Goal: Information Seeking & Learning: Learn about a topic

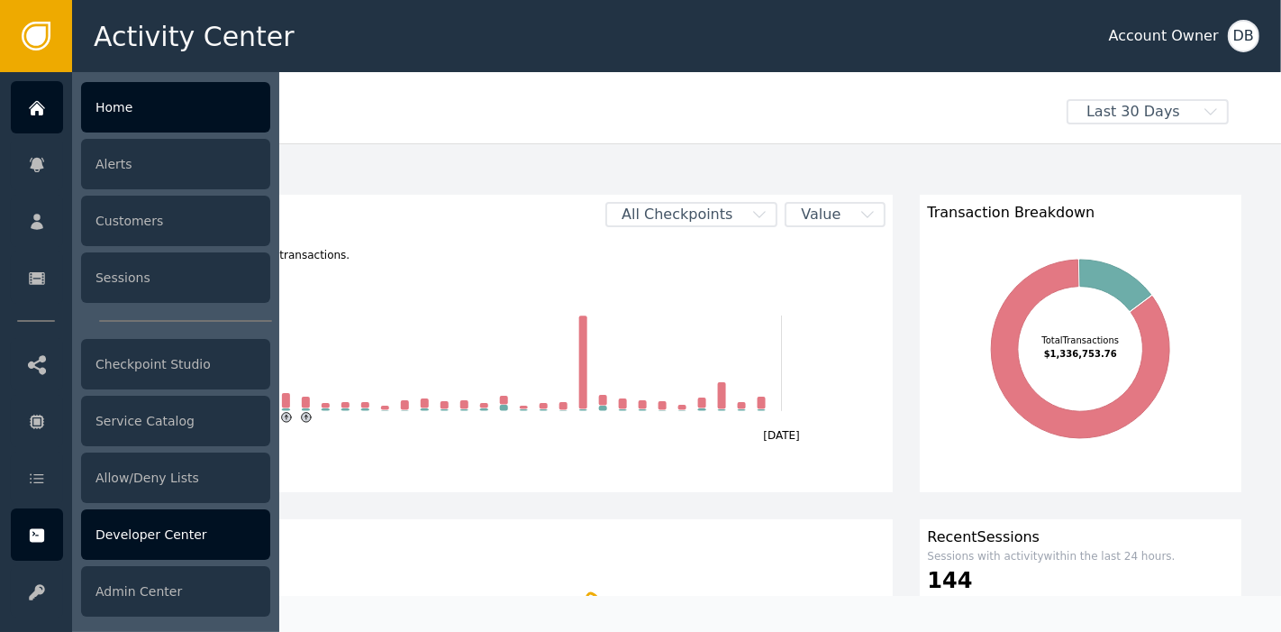
click at [168, 537] on div "Developer Center" at bounding box center [175, 534] width 189 height 50
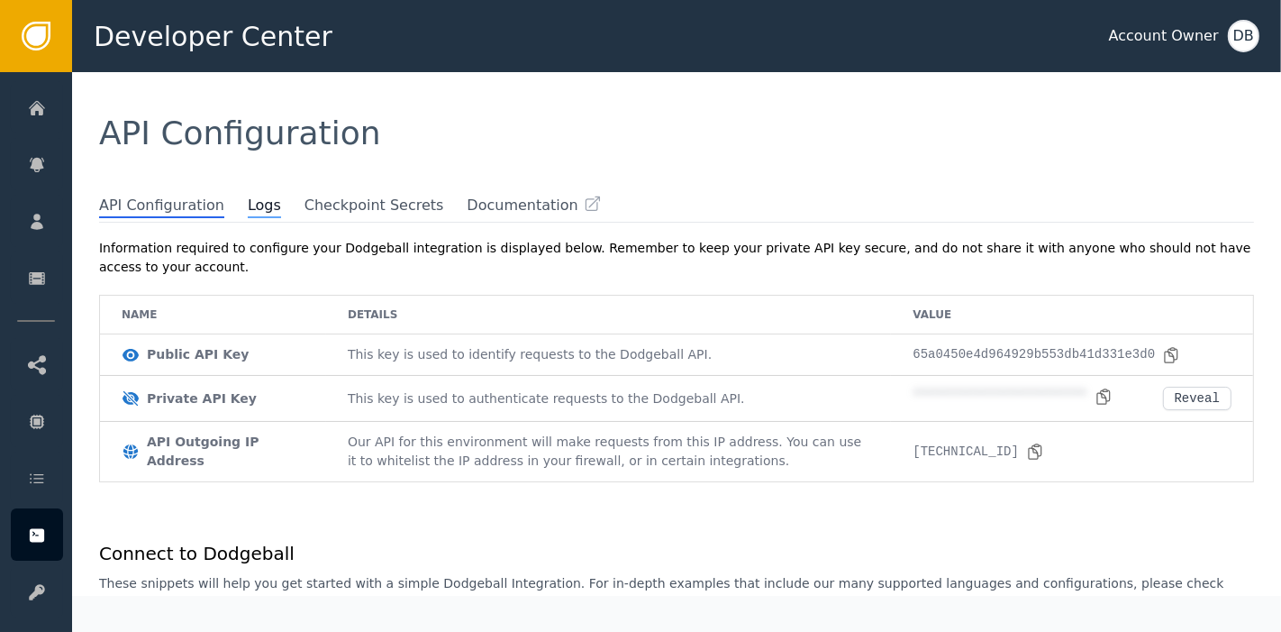
click at [253, 207] on span "Logs" at bounding box center [264, 206] width 33 height 23
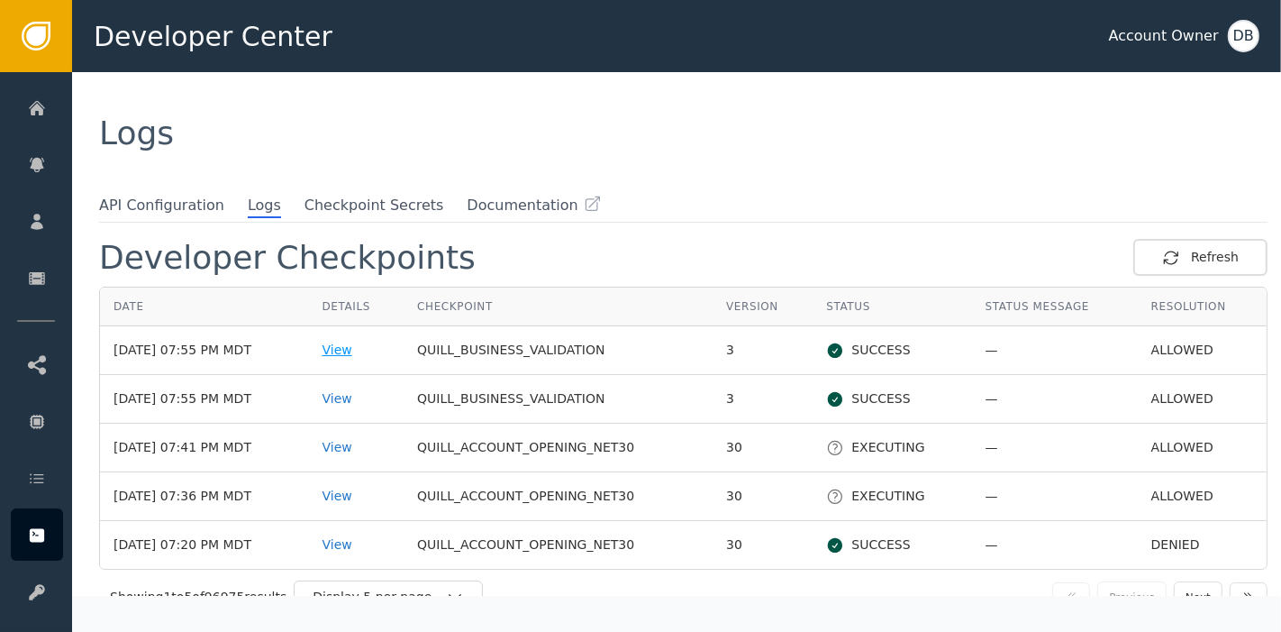
click at [351, 341] on div "View" at bounding box center [357, 350] width 68 height 19
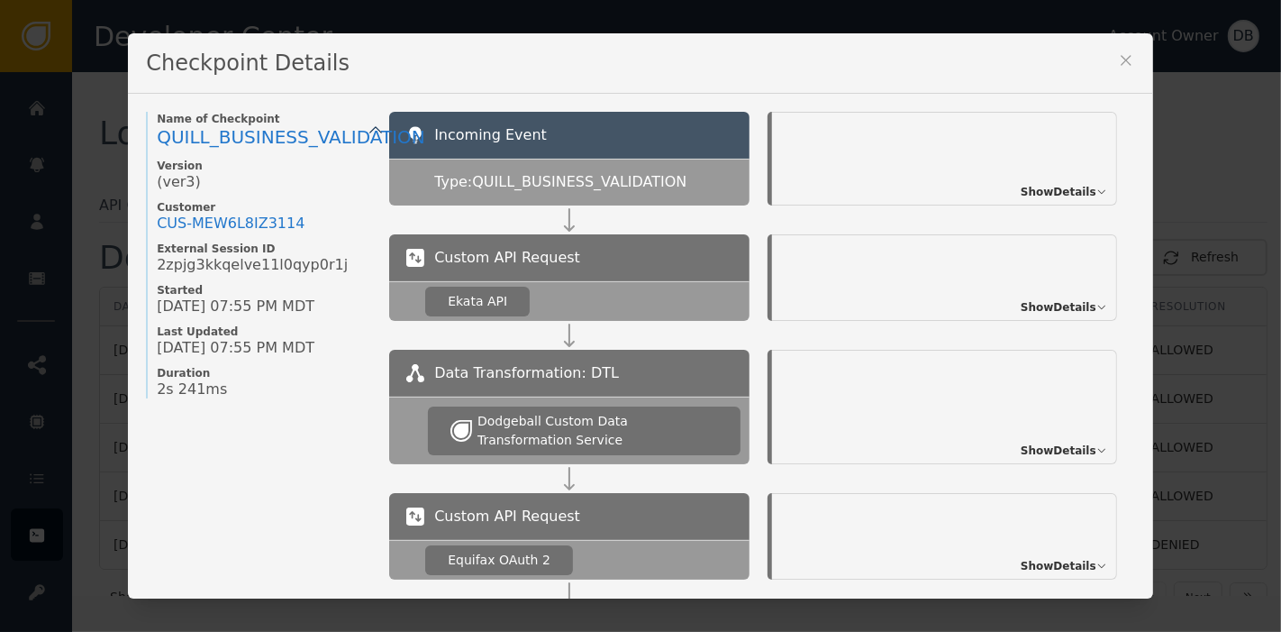
click at [1050, 302] on span "Show Details" at bounding box center [1059, 307] width 76 height 16
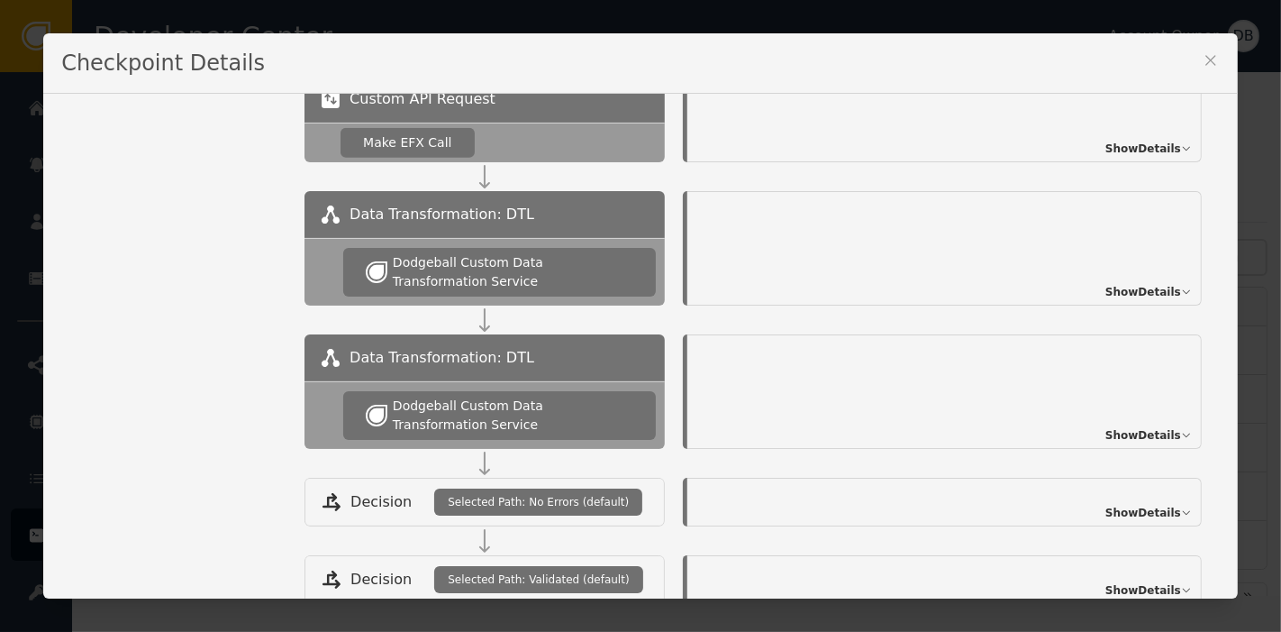
scroll to position [1248, 0]
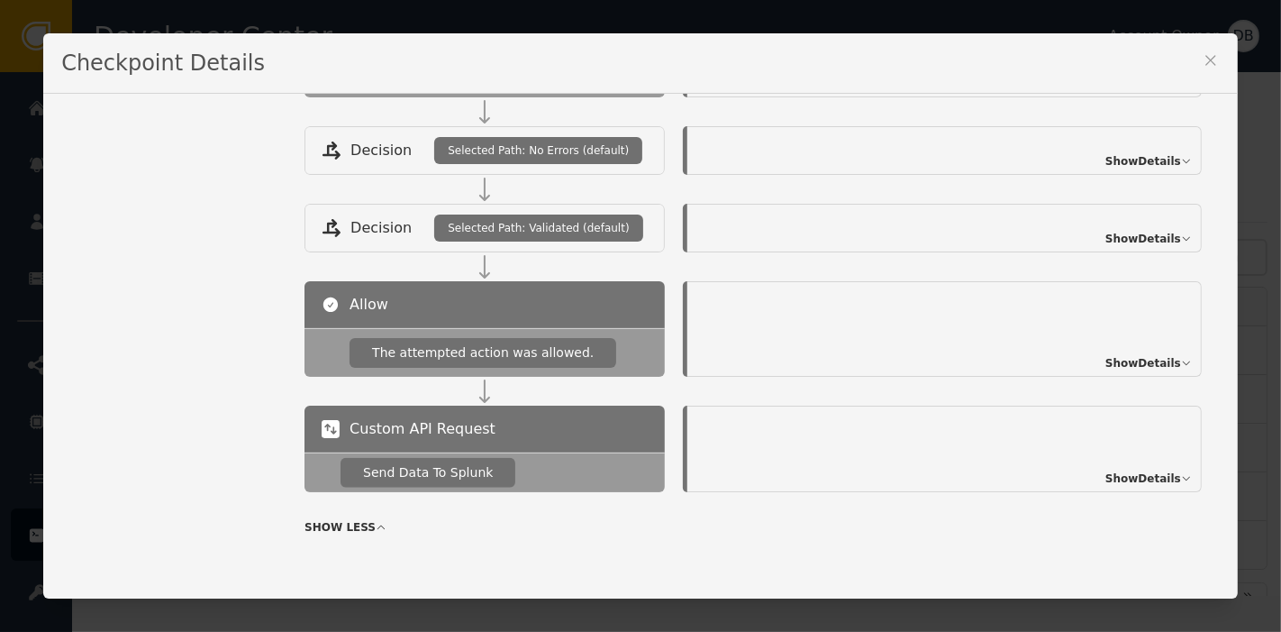
click at [1112, 472] on span "Show Details" at bounding box center [1144, 478] width 76 height 16
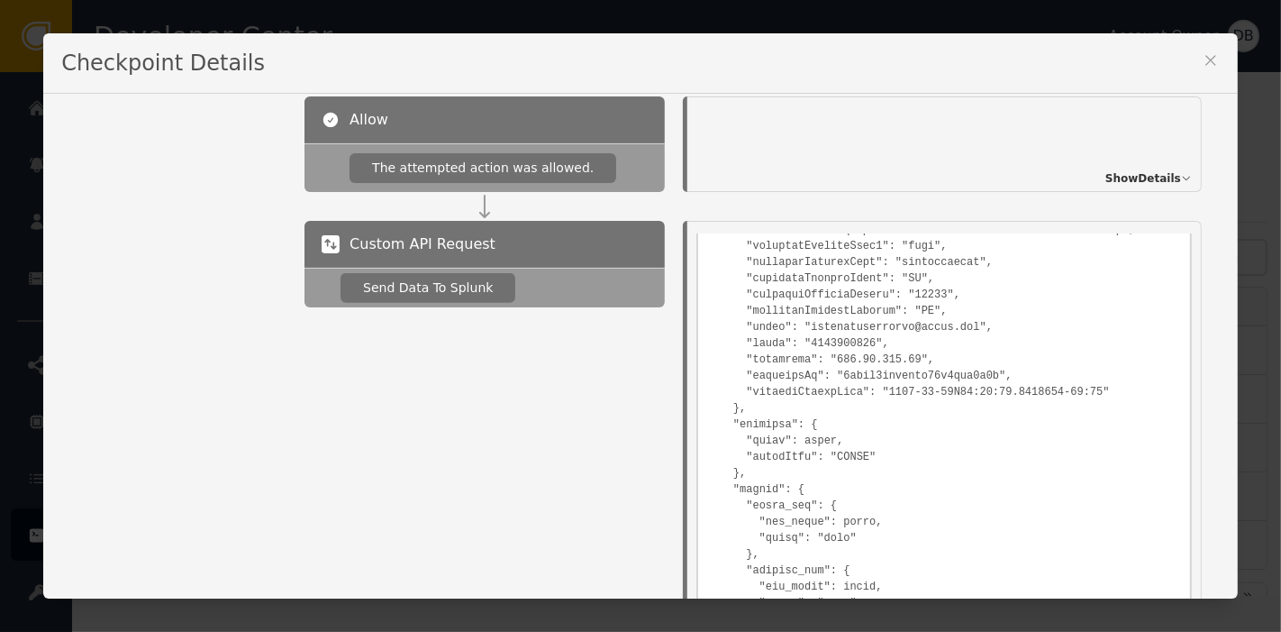
scroll to position [350, 0]
click at [1202, 70] on button at bounding box center [1211, 63] width 18 height 24
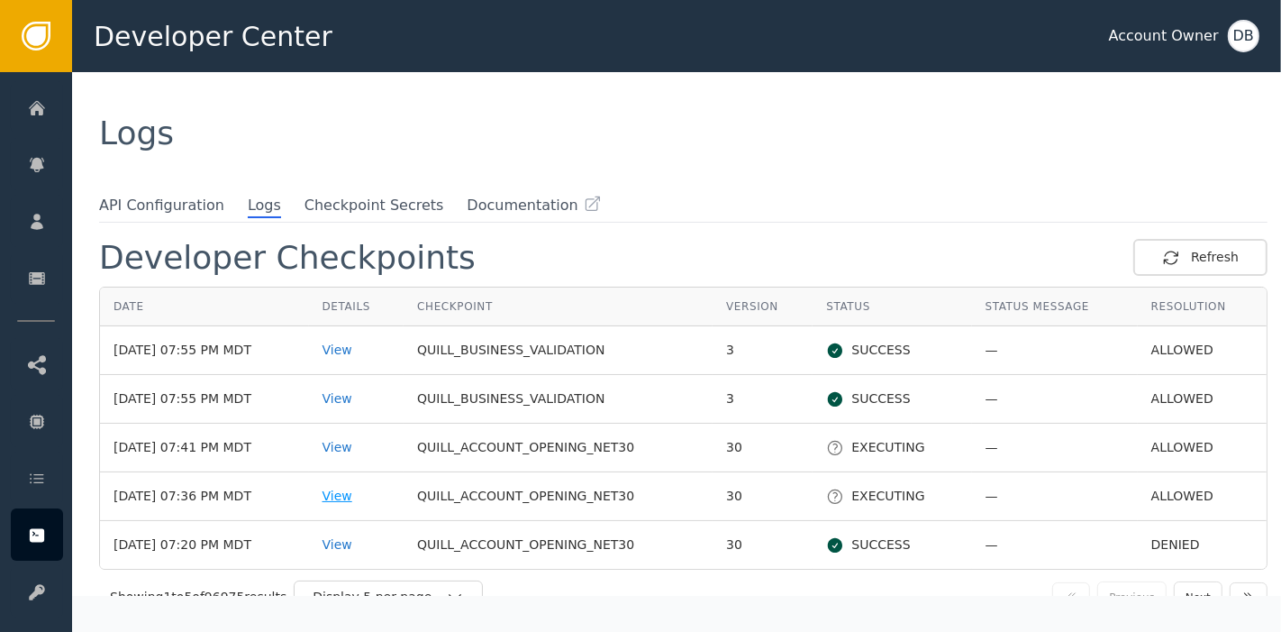
click at [353, 497] on div "View" at bounding box center [357, 496] width 68 height 19
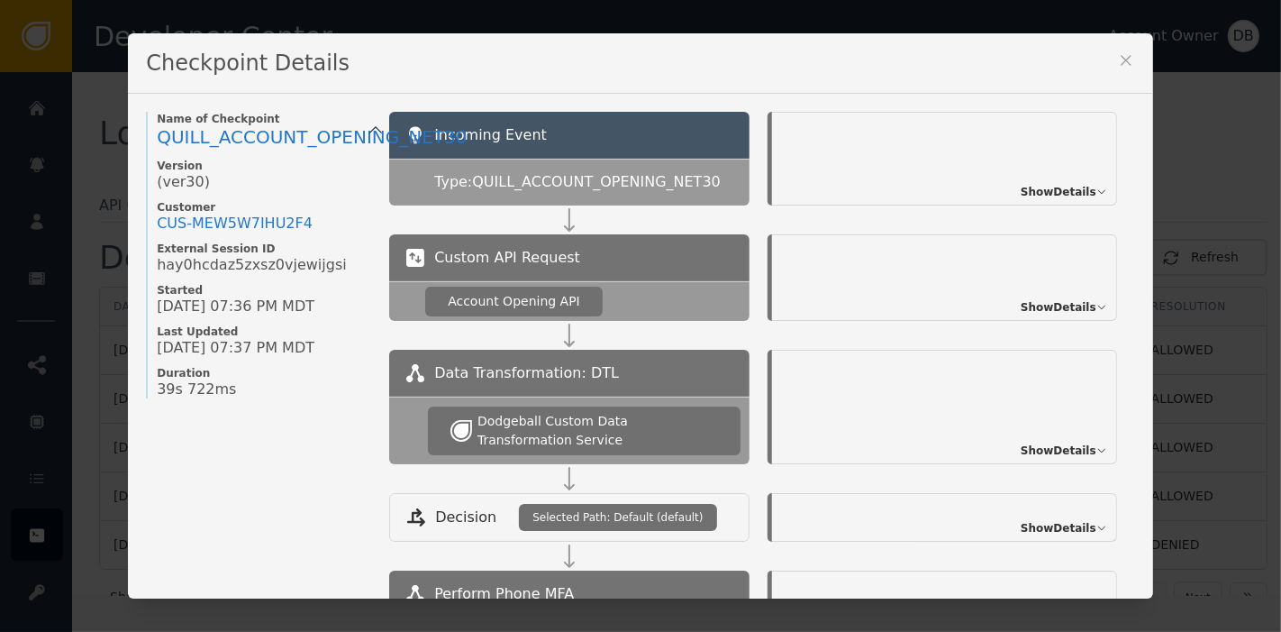
click at [1034, 312] on span "Show Details" at bounding box center [1059, 307] width 76 height 16
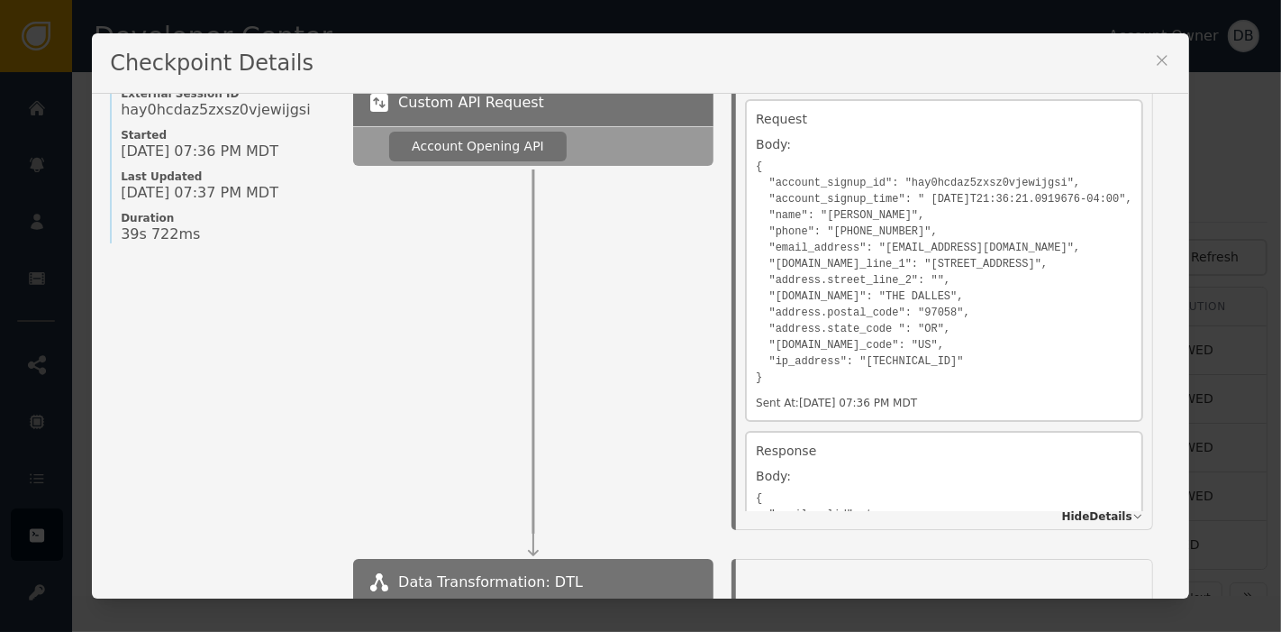
scroll to position [1, 0]
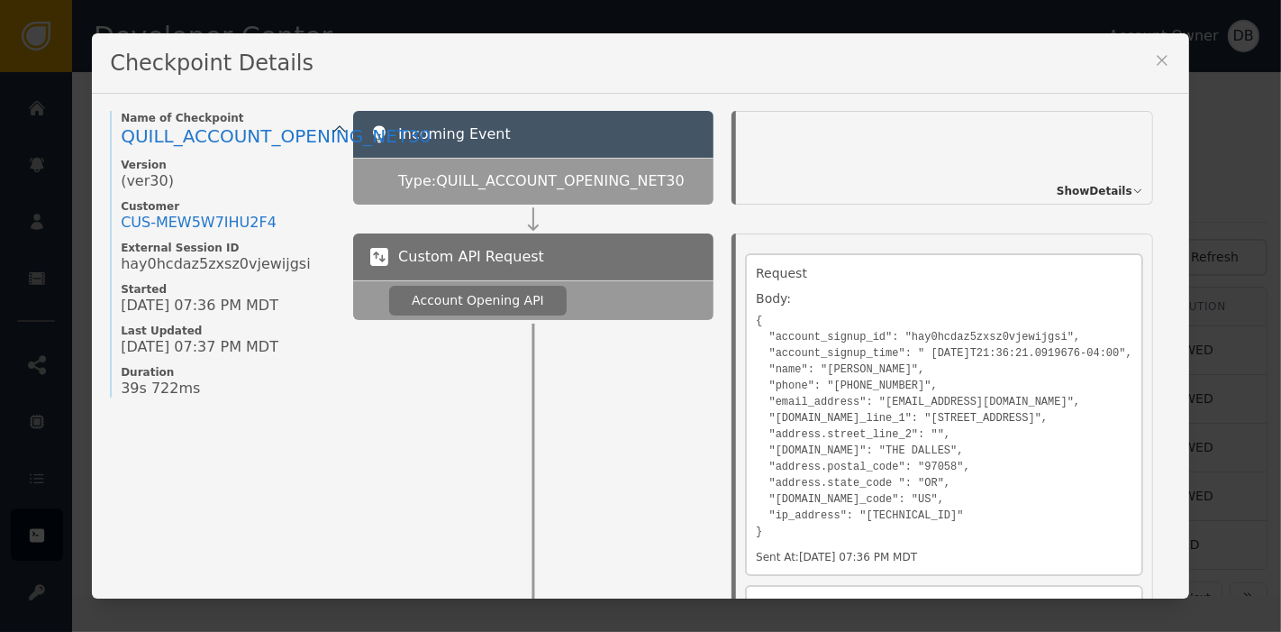
click at [1164, 75] on div "Checkpoint Details" at bounding box center [640, 63] width 1097 height 60
click at [1166, 64] on icon at bounding box center [1162, 60] width 18 height 18
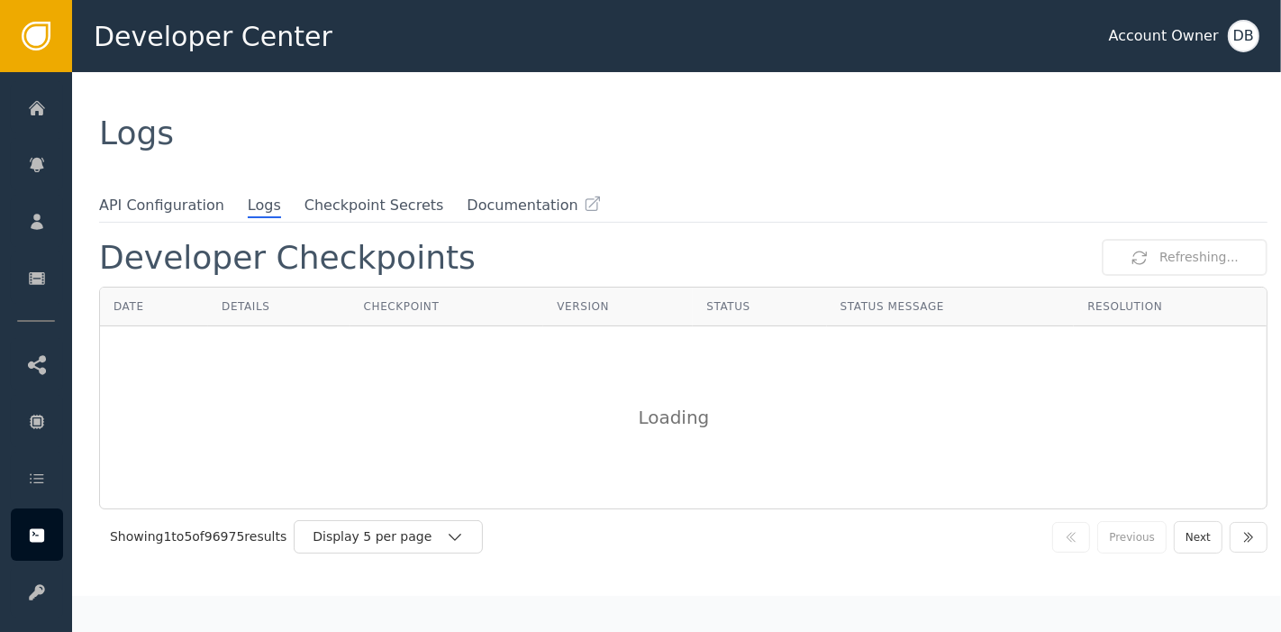
scroll to position [0, 0]
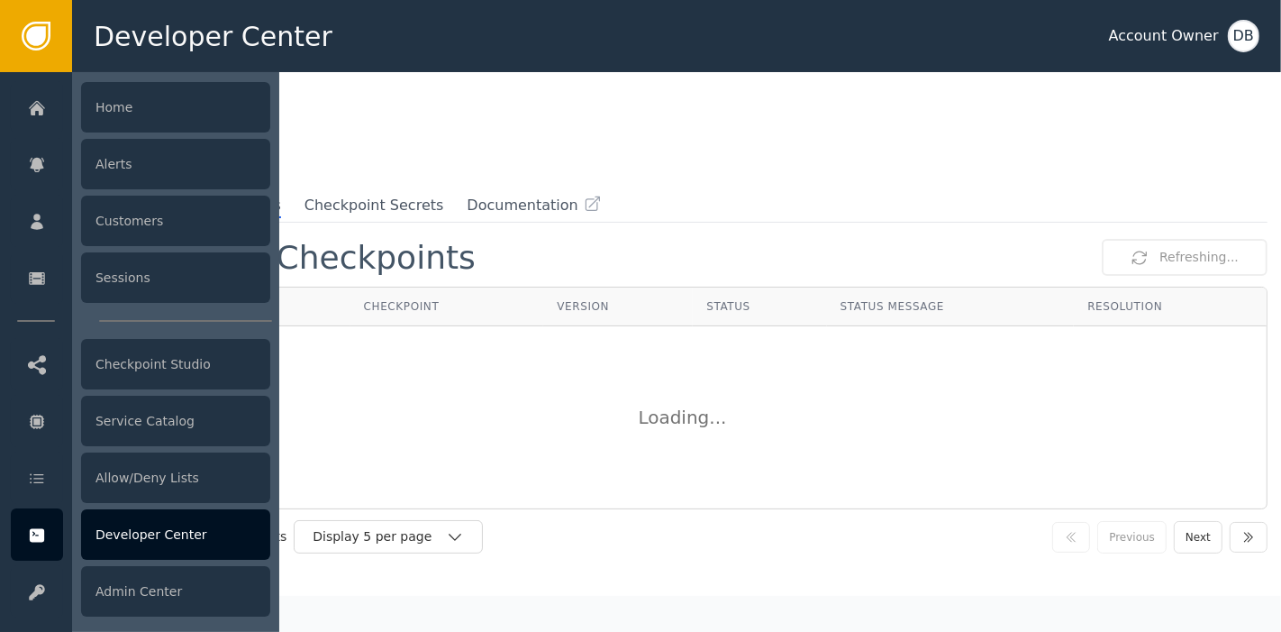
click at [41, 531] on icon at bounding box center [37, 536] width 14 height 14
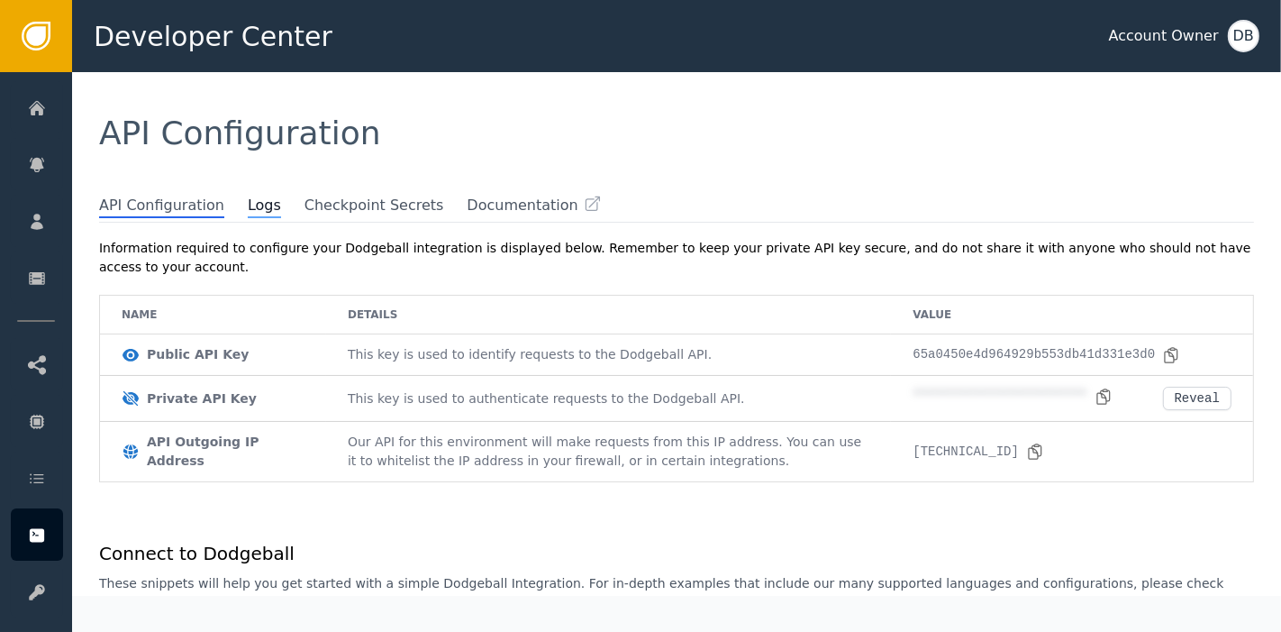
click at [250, 199] on span "Logs" at bounding box center [264, 206] width 33 height 23
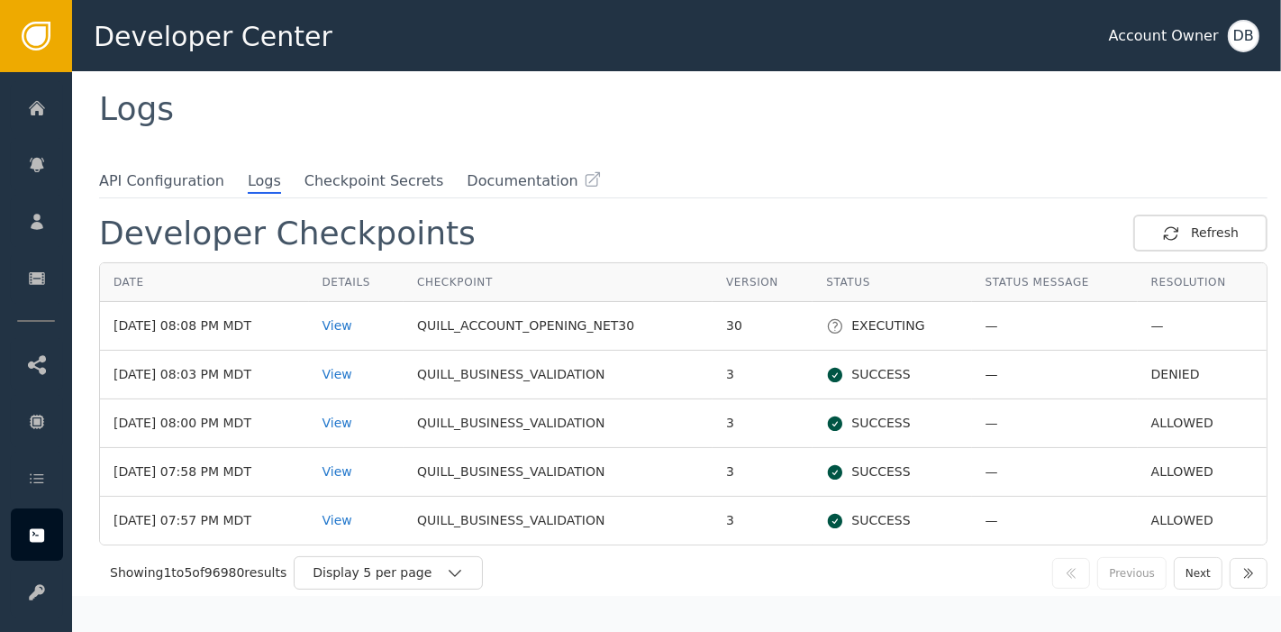
scroll to position [25, 0]
click at [359, 372] on div "View" at bounding box center [357, 373] width 68 height 19
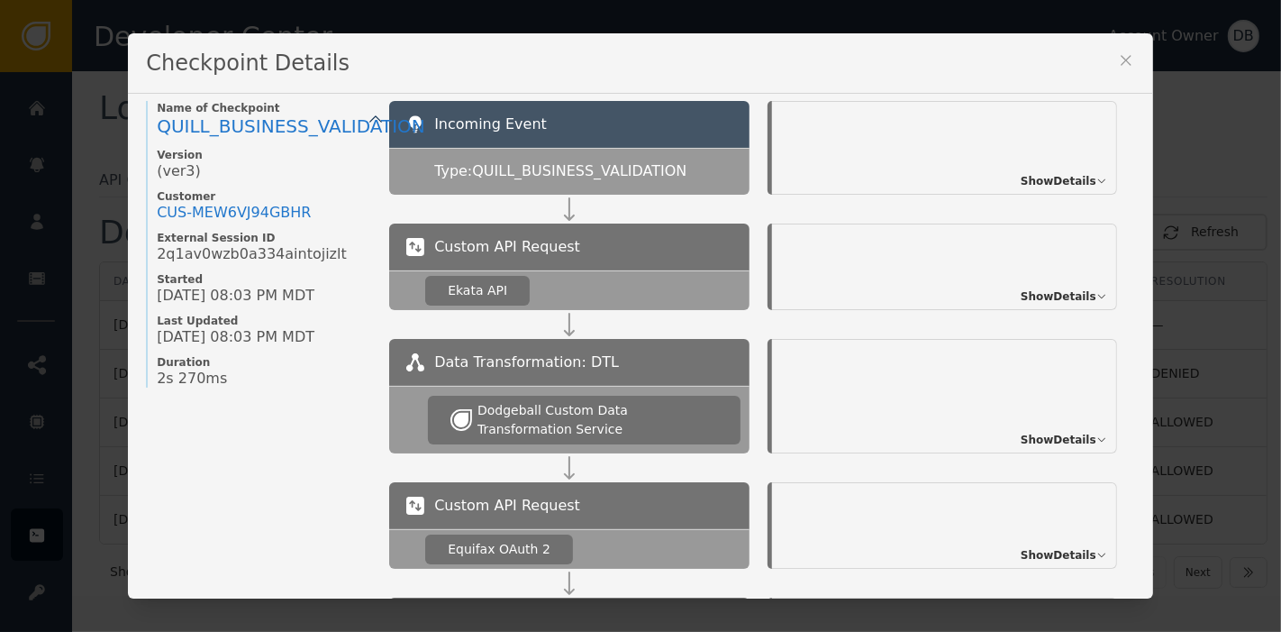
scroll to position [0, 0]
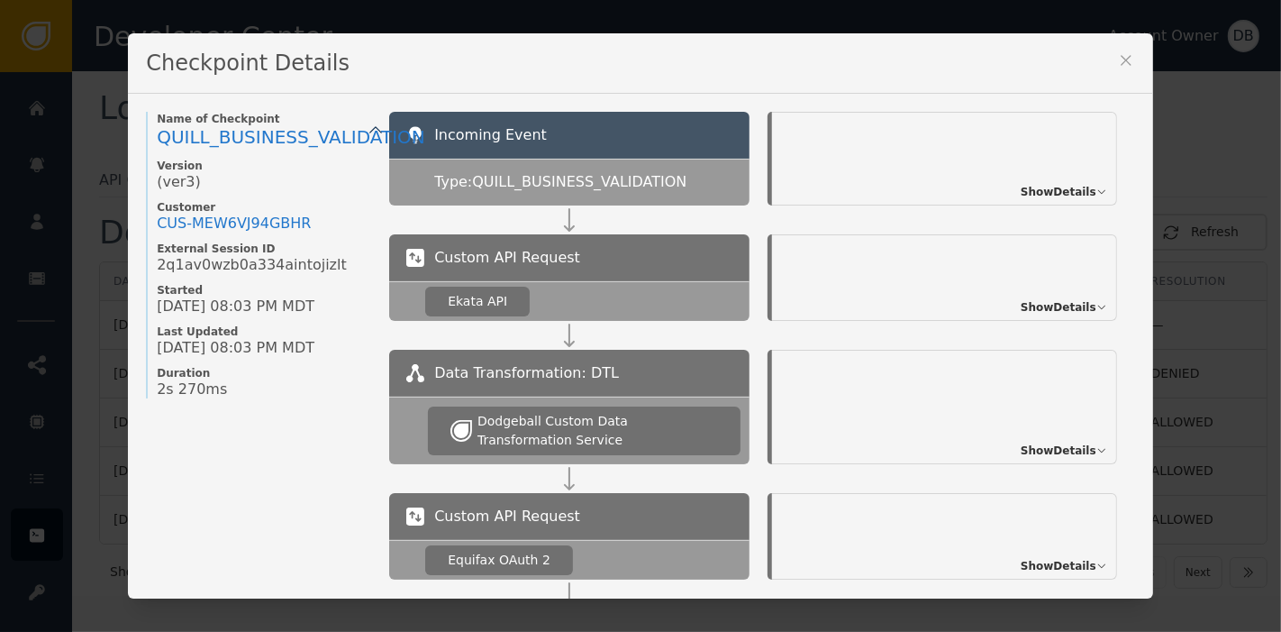
click at [1054, 323] on div "Custom API Request Ekata API Show Details" at bounding box center [762, 291] width 746 height 115
click at [1060, 313] on span "Show Details" at bounding box center [1059, 307] width 76 height 16
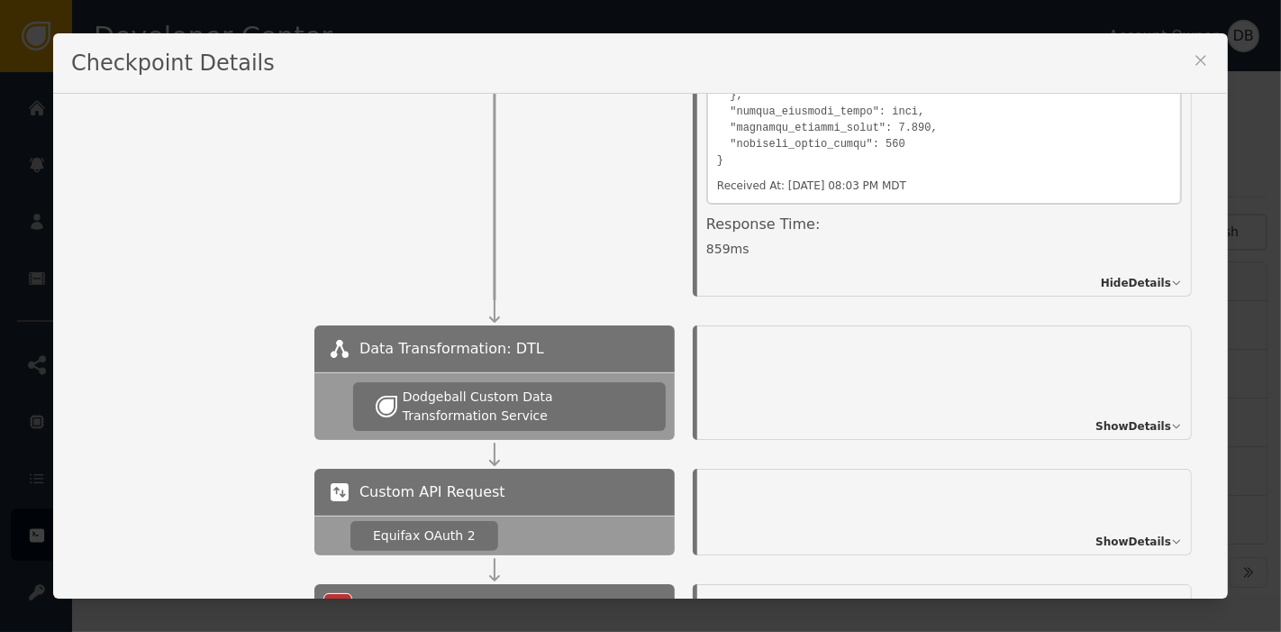
scroll to position [400, 0]
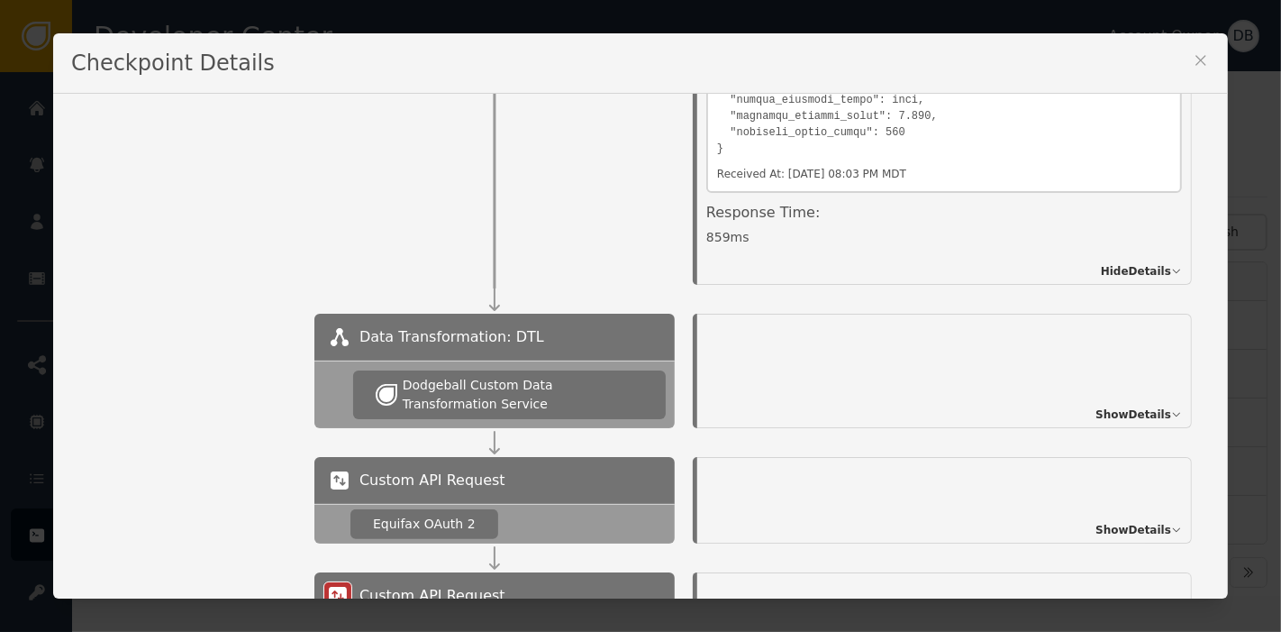
click at [1144, 58] on div "Checkpoint Details" at bounding box center [640, 63] width 1175 height 60
click at [1192, 59] on icon at bounding box center [1201, 60] width 18 height 18
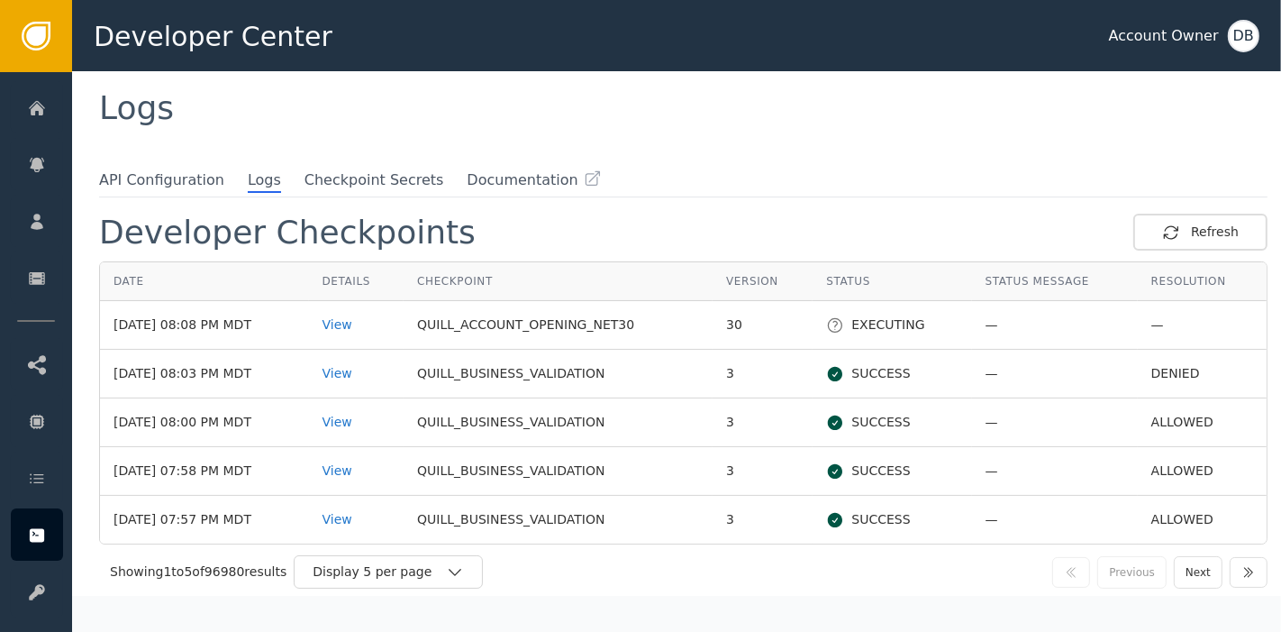
scroll to position [0, 0]
